Goal: Transaction & Acquisition: Purchase product/service

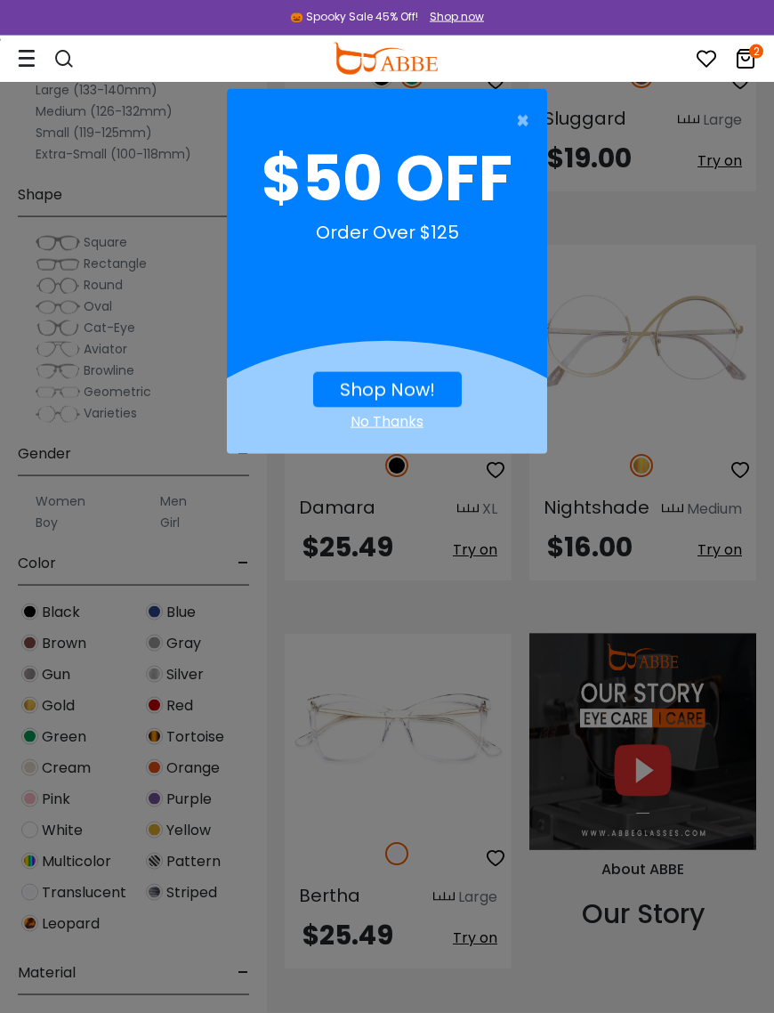
scroll to position [1550, 0]
click at [402, 400] on link "Shop Now!" at bounding box center [387, 389] width 95 height 25
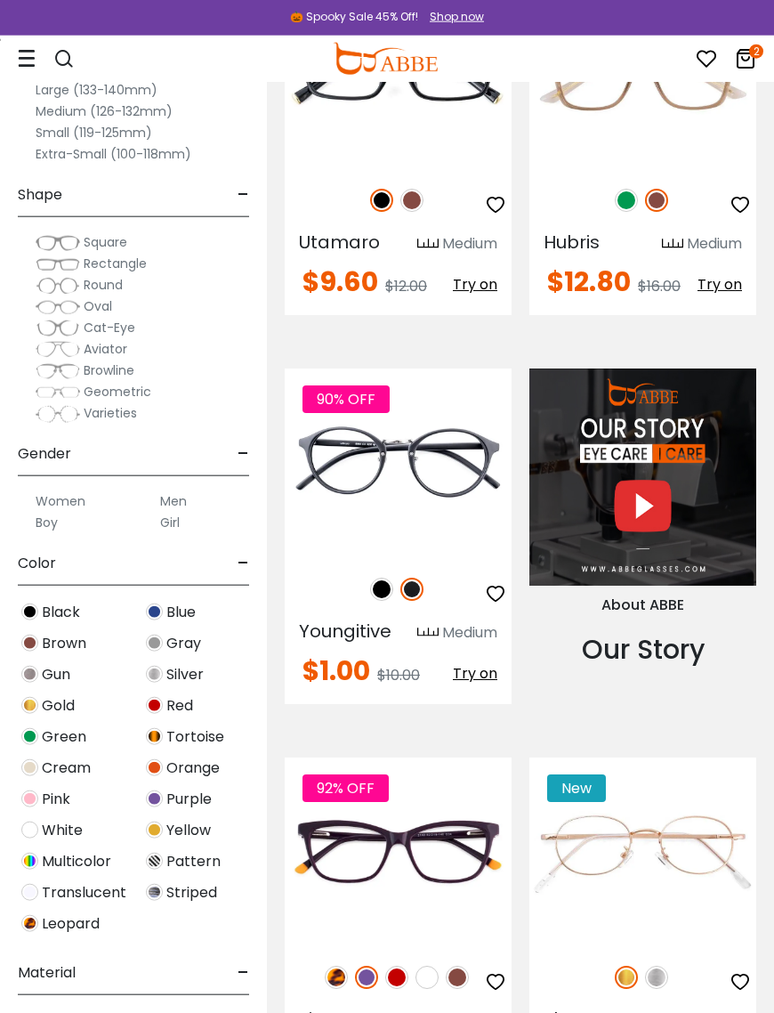
scroll to position [1946, 0]
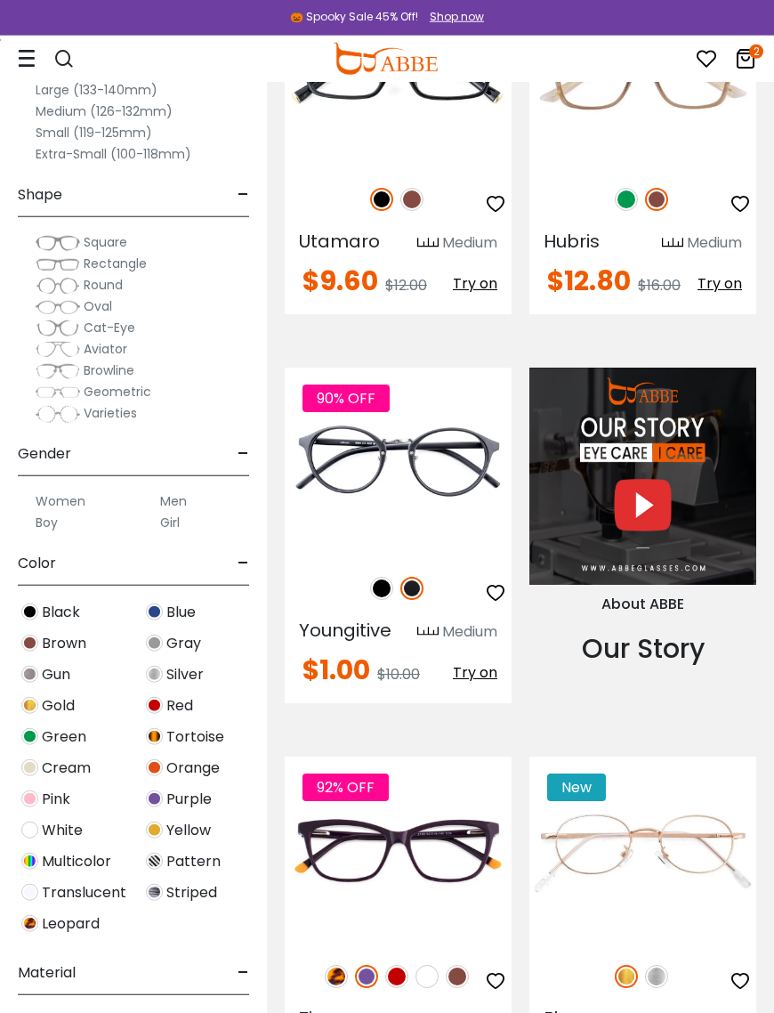
click at [667, 965] on img at bounding box center [656, 976] width 23 height 23
click at [626, 965] on img at bounding box center [626, 976] width 23 height 23
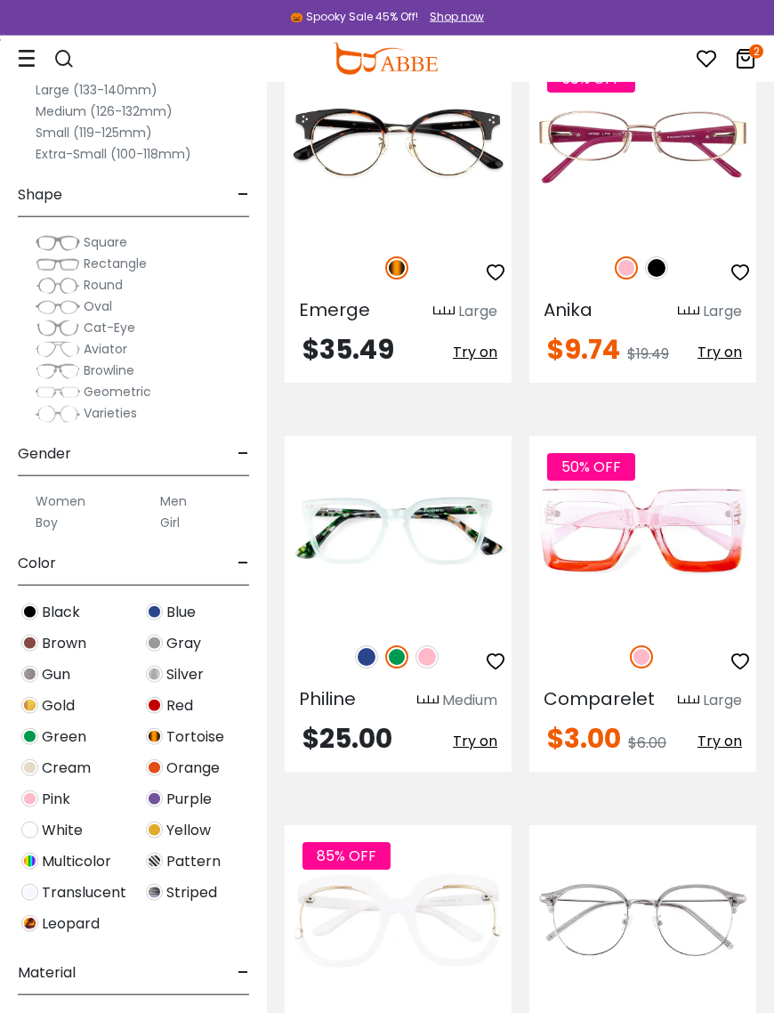
scroll to position [8170, 0]
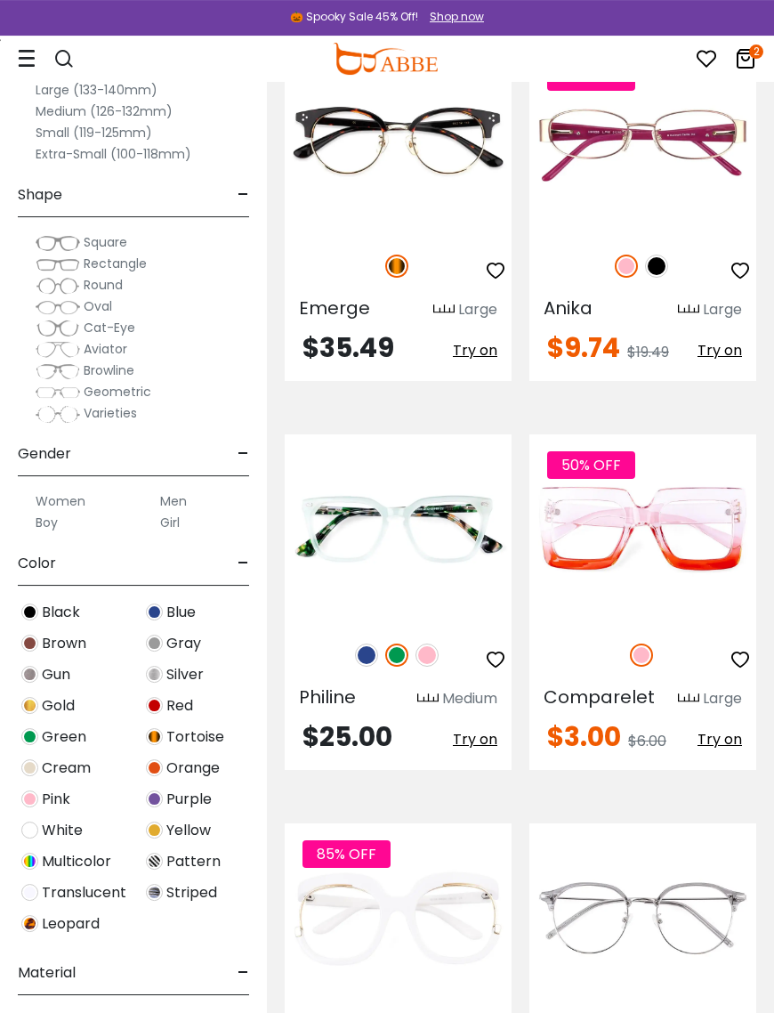
click at [747, 70] on link "2" at bounding box center [745, 62] width 21 height 20
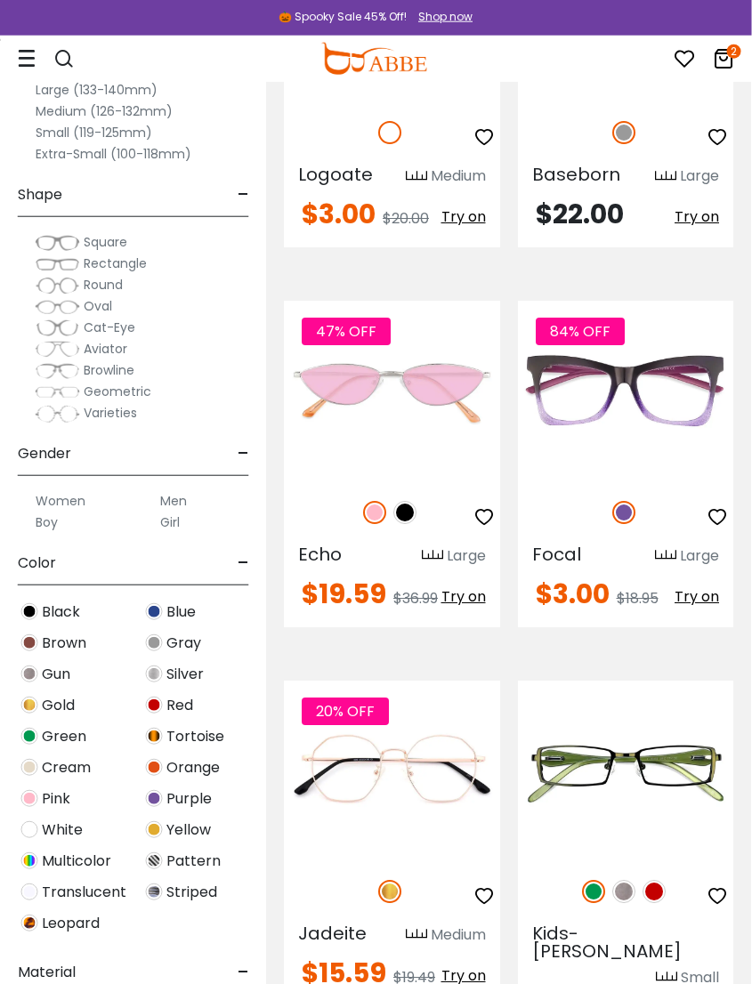
scroll to position [8971, 1]
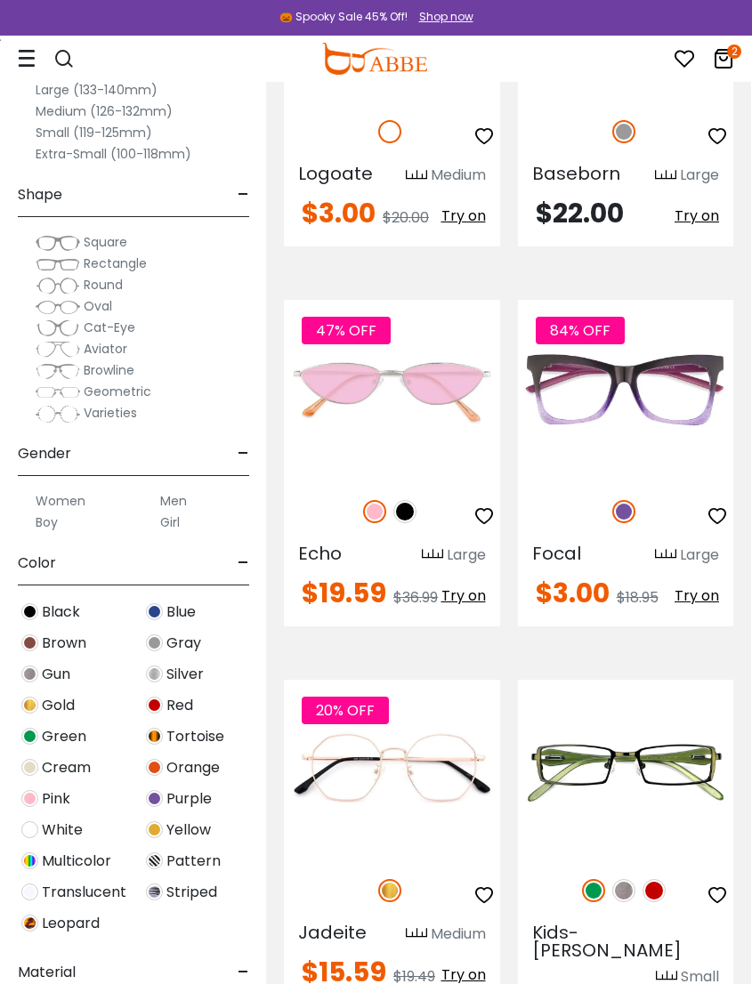
click at [184, 504] on label "Men" at bounding box center [173, 500] width 27 height 21
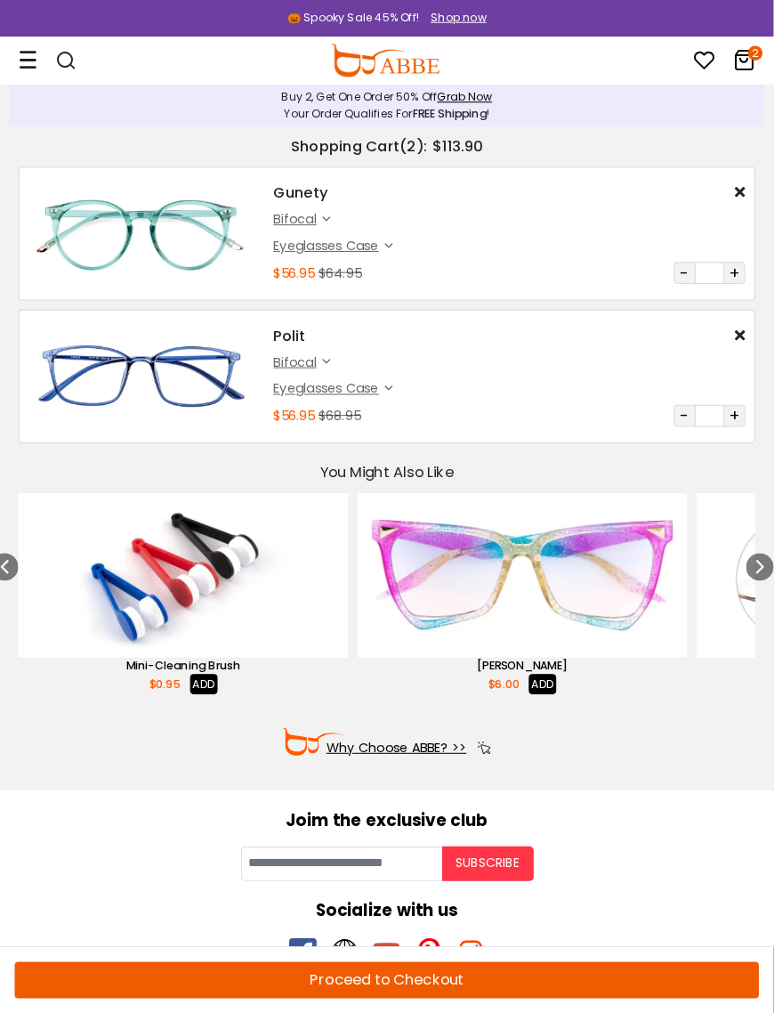
scroll to position [3, 0]
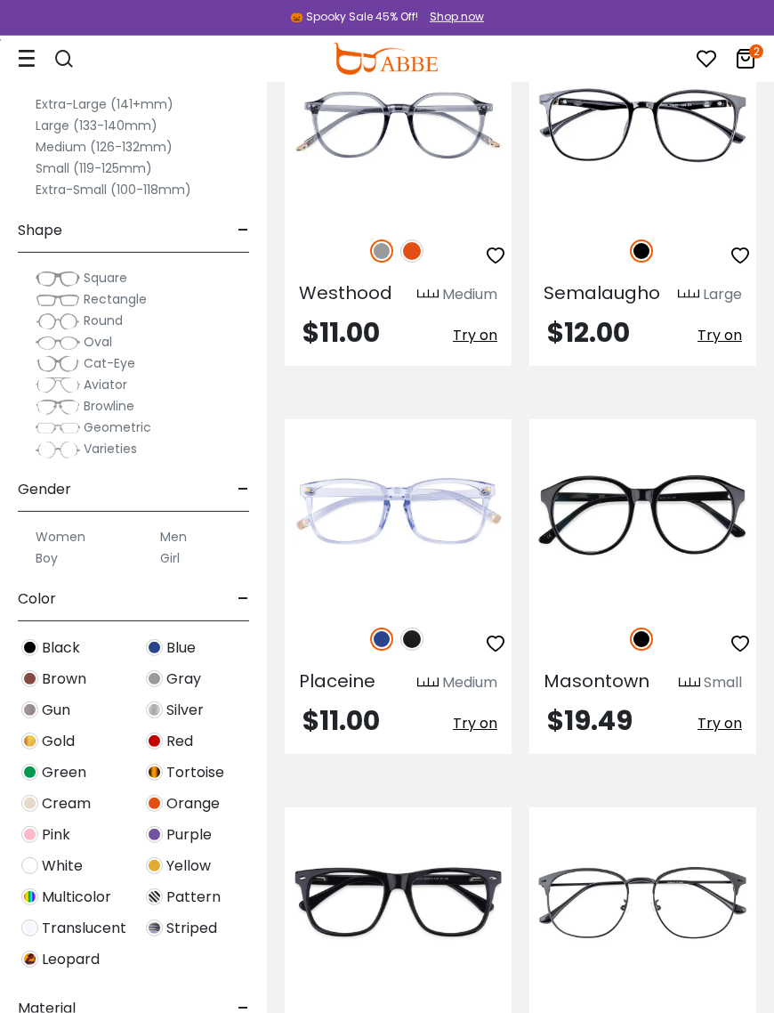
scroll to position [10101, 0]
